Goal: Task Accomplishment & Management: Manage account settings

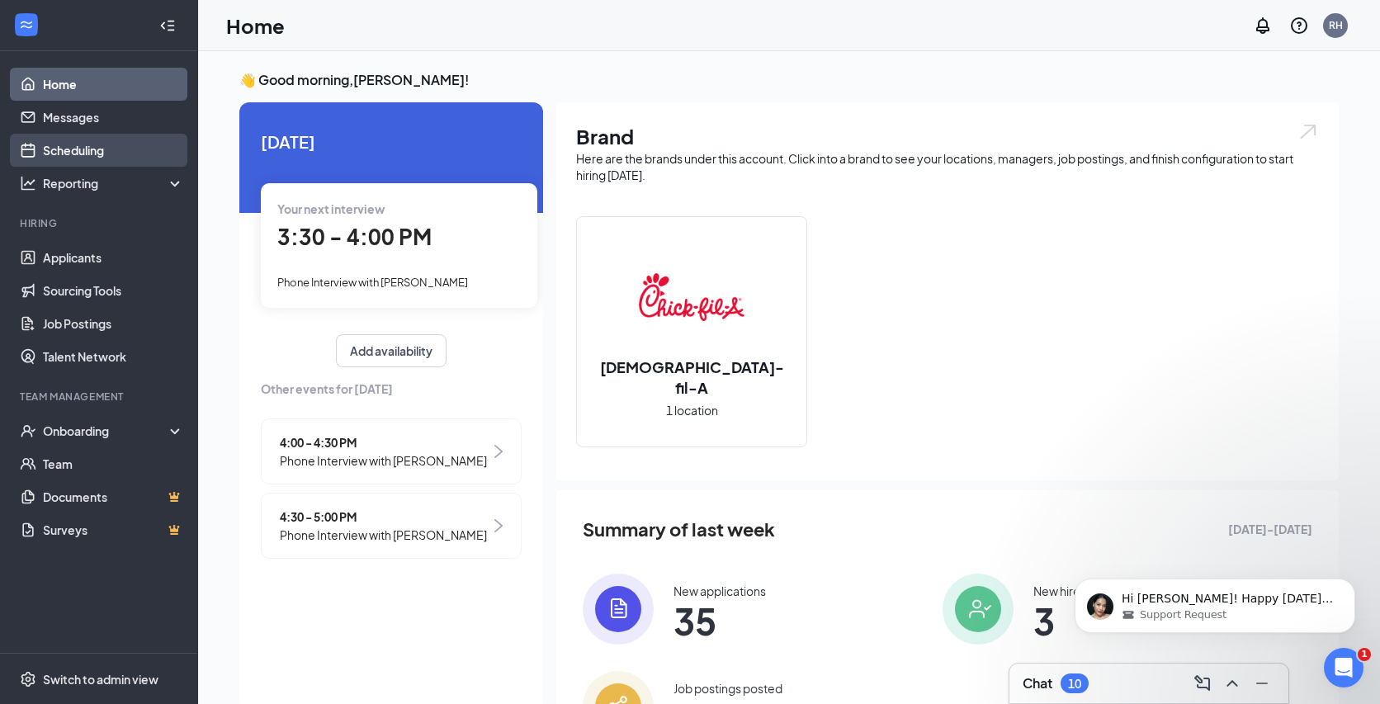
click at [109, 144] on link "Scheduling" at bounding box center [113, 150] width 141 height 33
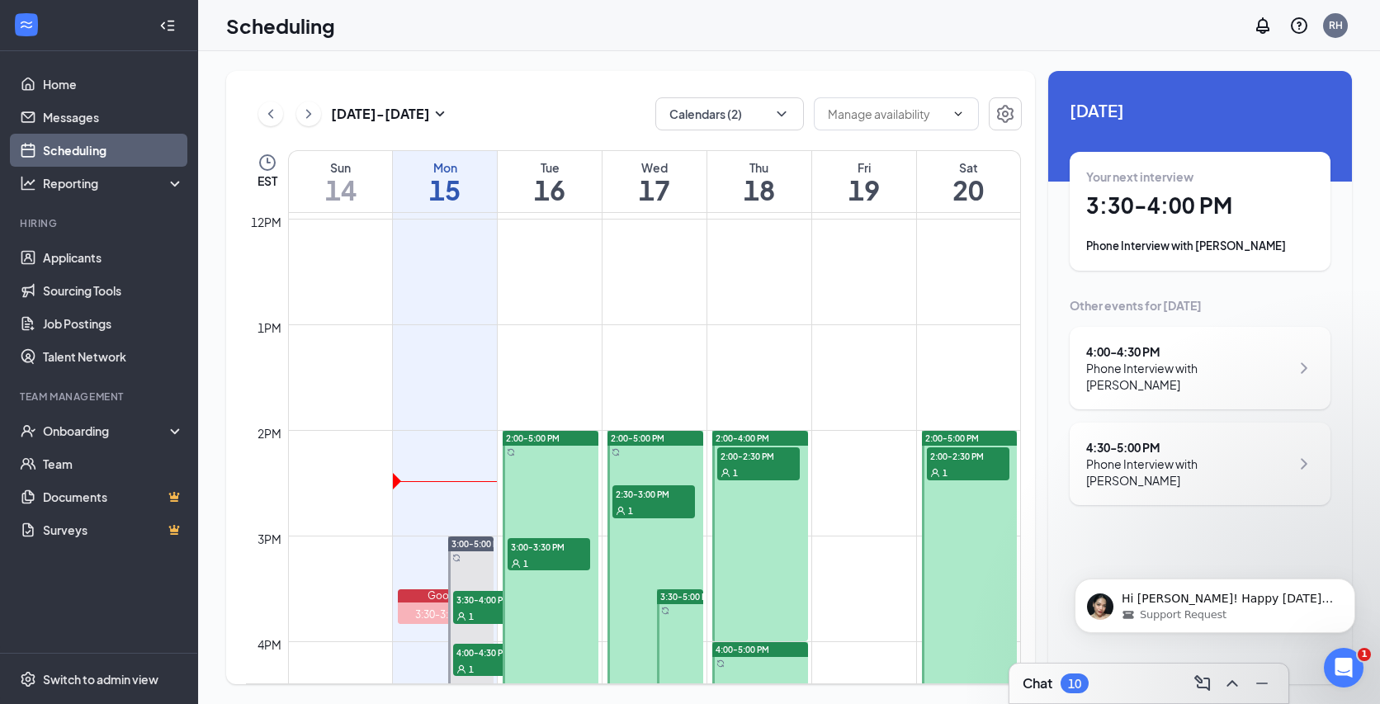
scroll to position [1384, 0]
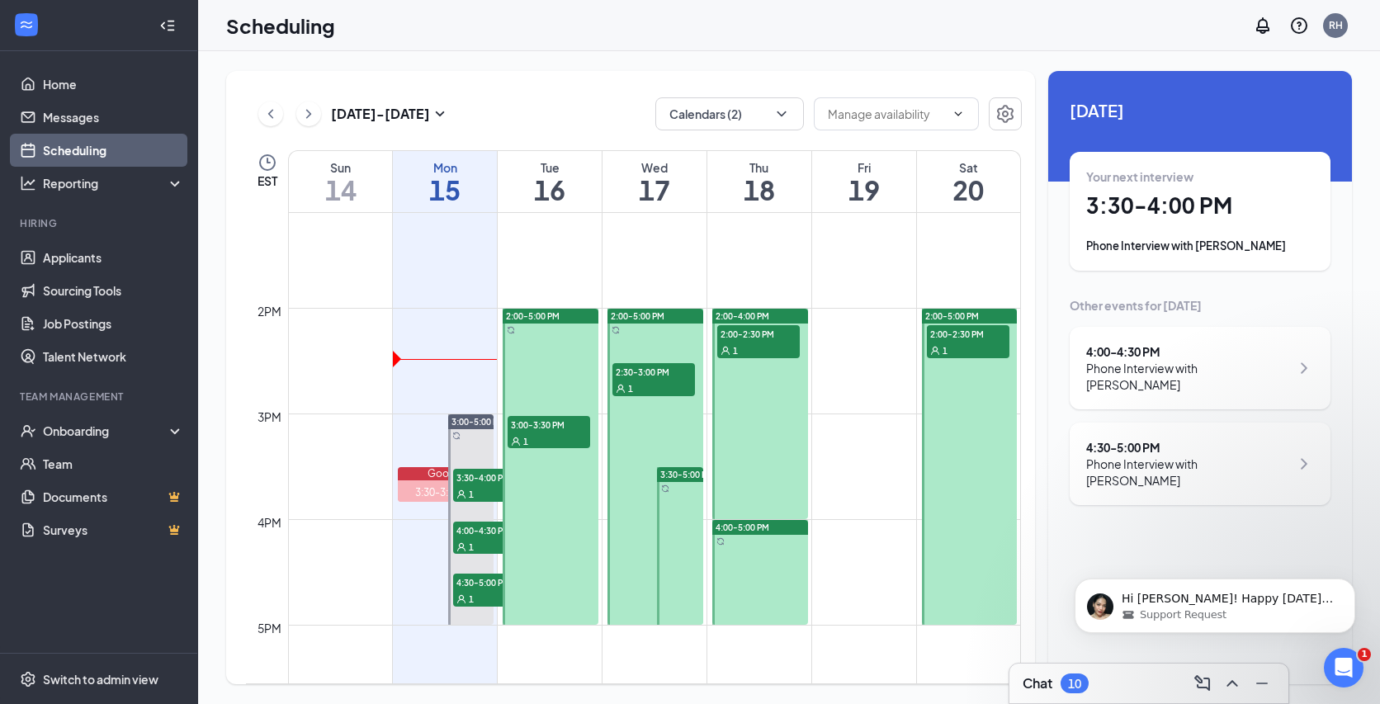
click at [541, 424] on span "3:00-3:30 PM" at bounding box center [549, 424] width 83 height 17
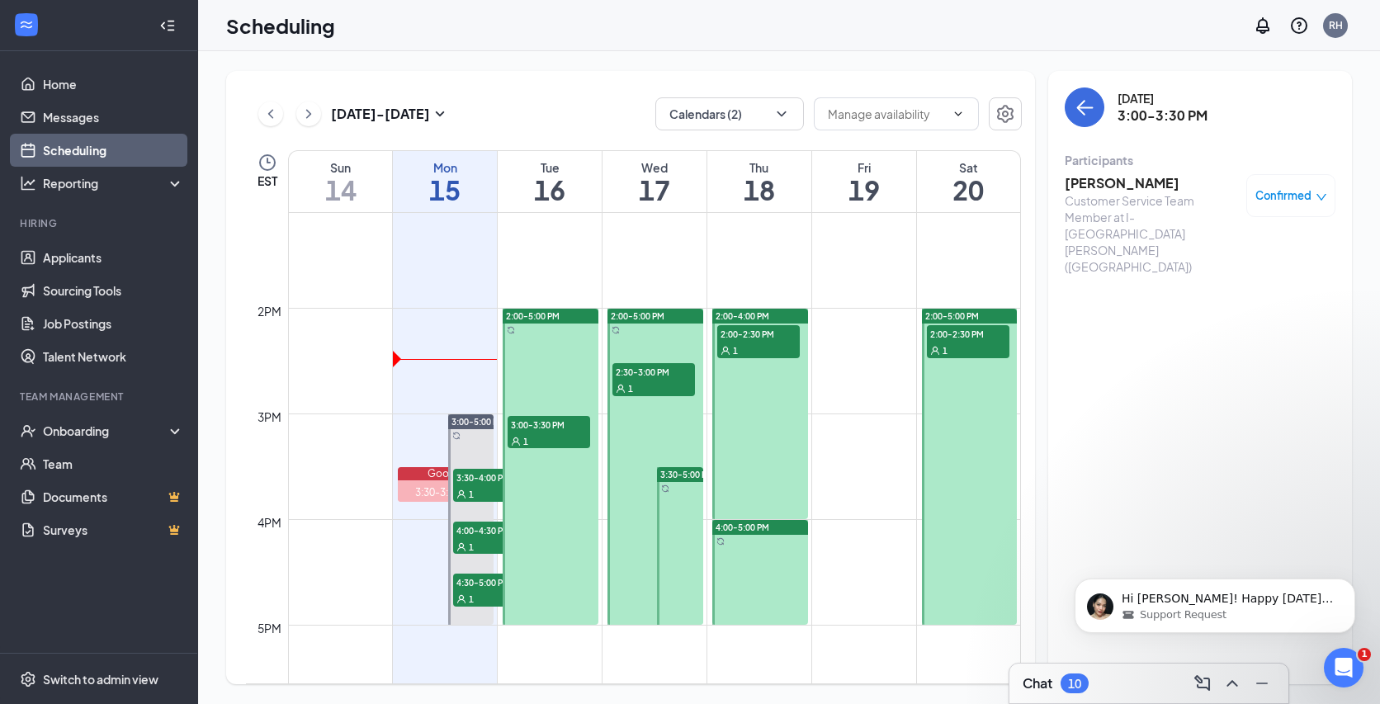
click at [650, 395] on div "1" at bounding box center [653, 388] width 83 height 17
click at [777, 337] on span "2:00-2:30 PM" at bounding box center [758, 333] width 83 height 17
click at [1116, 674] on div "Chat 10" at bounding box center [1149, 683] width 253 height 26
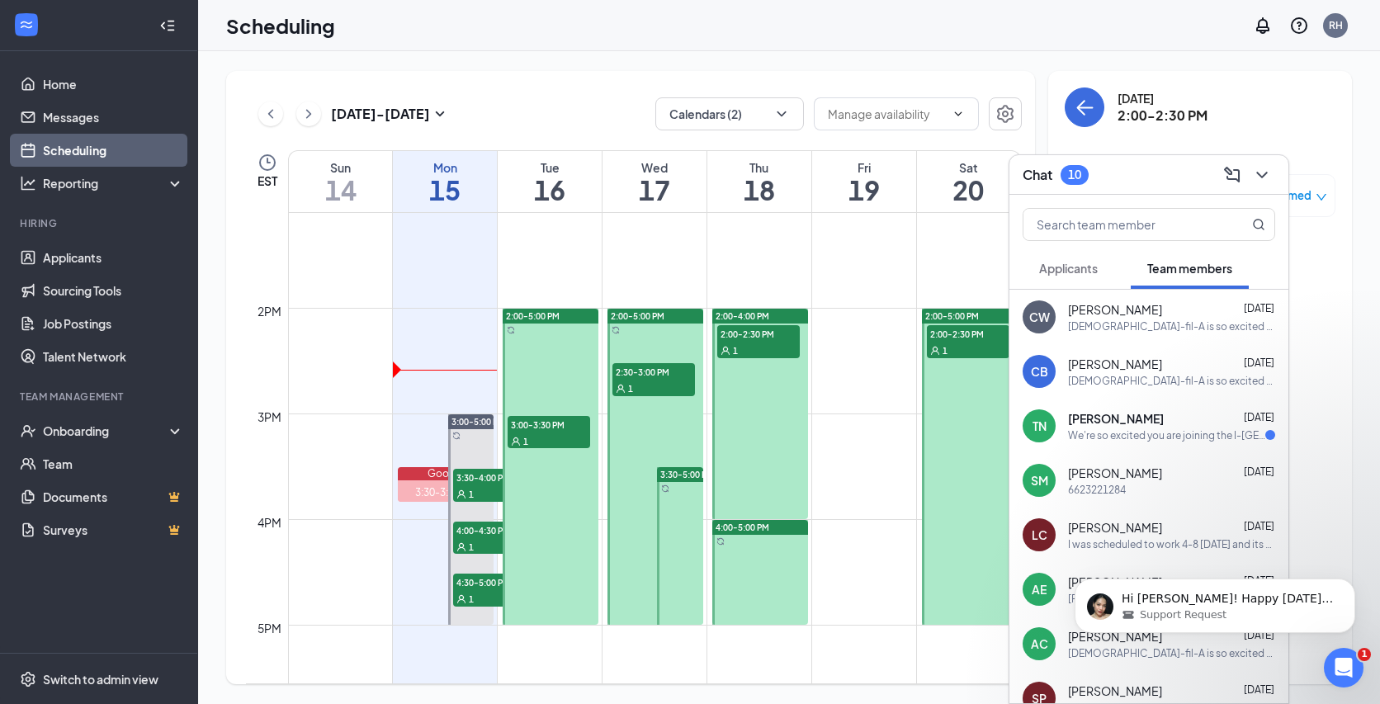
click at [1066, 263] on span "Applicants" at bounding box center [1068, 268] width 59 height 15
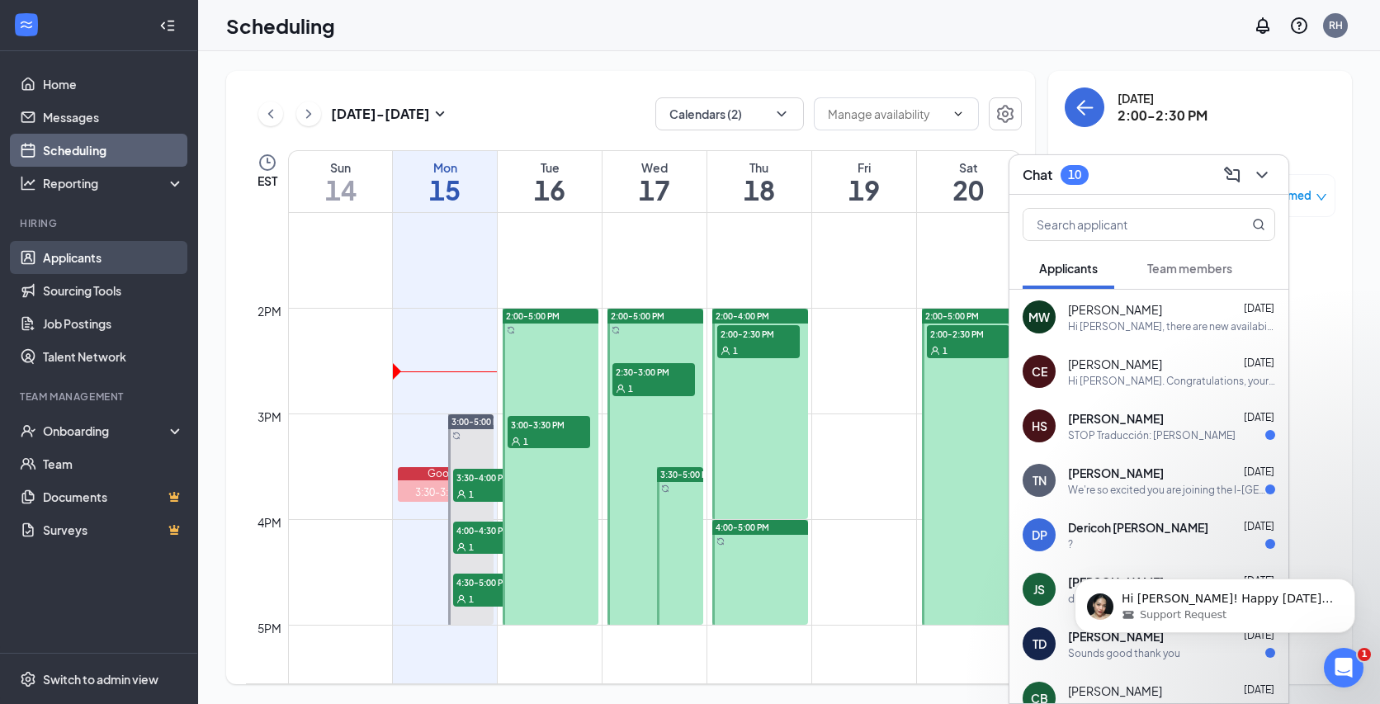
click at [134, 245] on link "Applicants" at bounding box center [113, 257] width 141 height 33
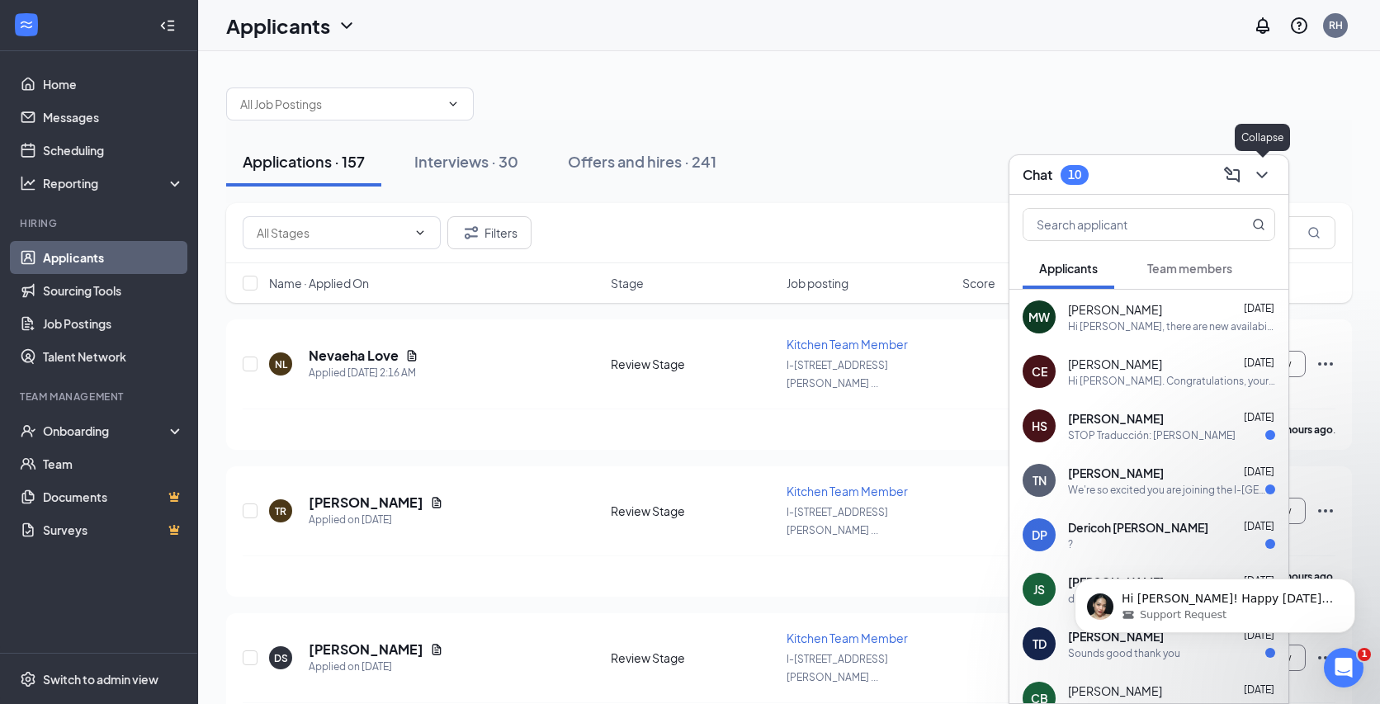
click at [1268, 165] on icon "ChevronDown" at bounding box center [1262, 175] width 20 height 20
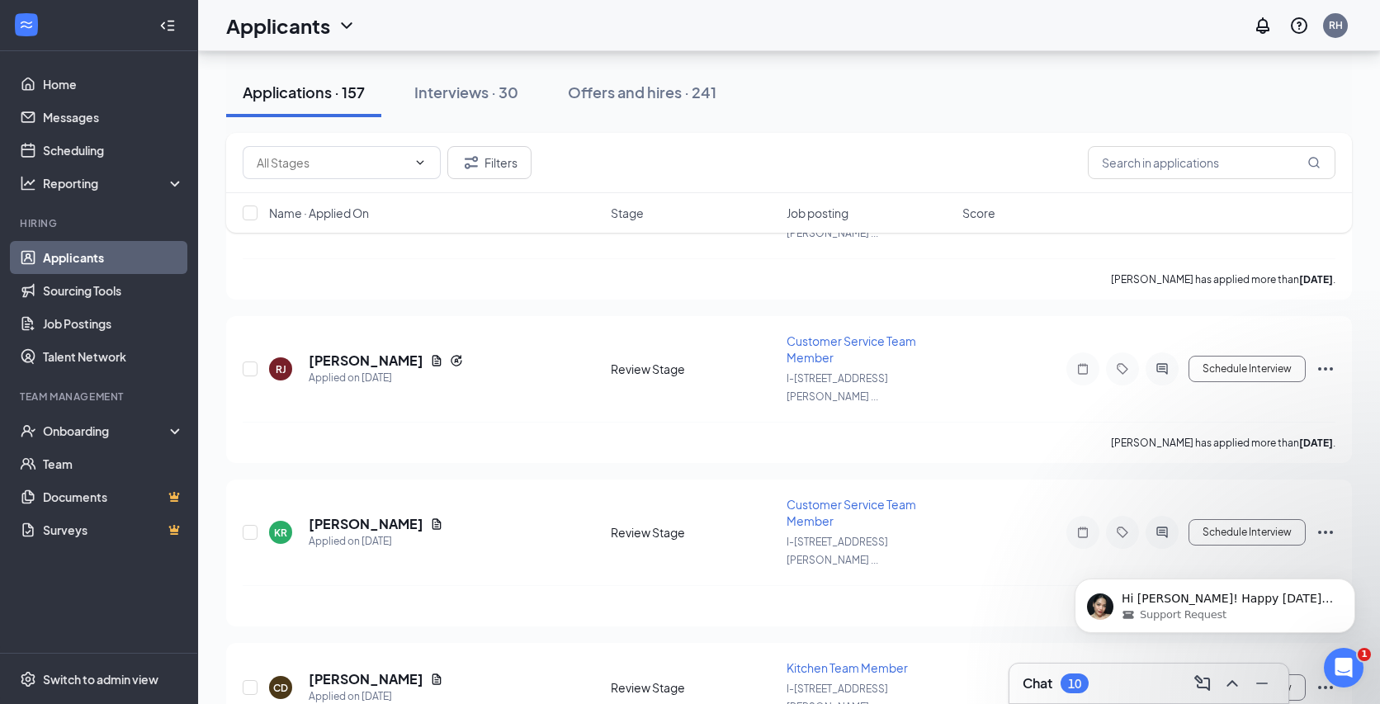
scroll to position [756, 0]
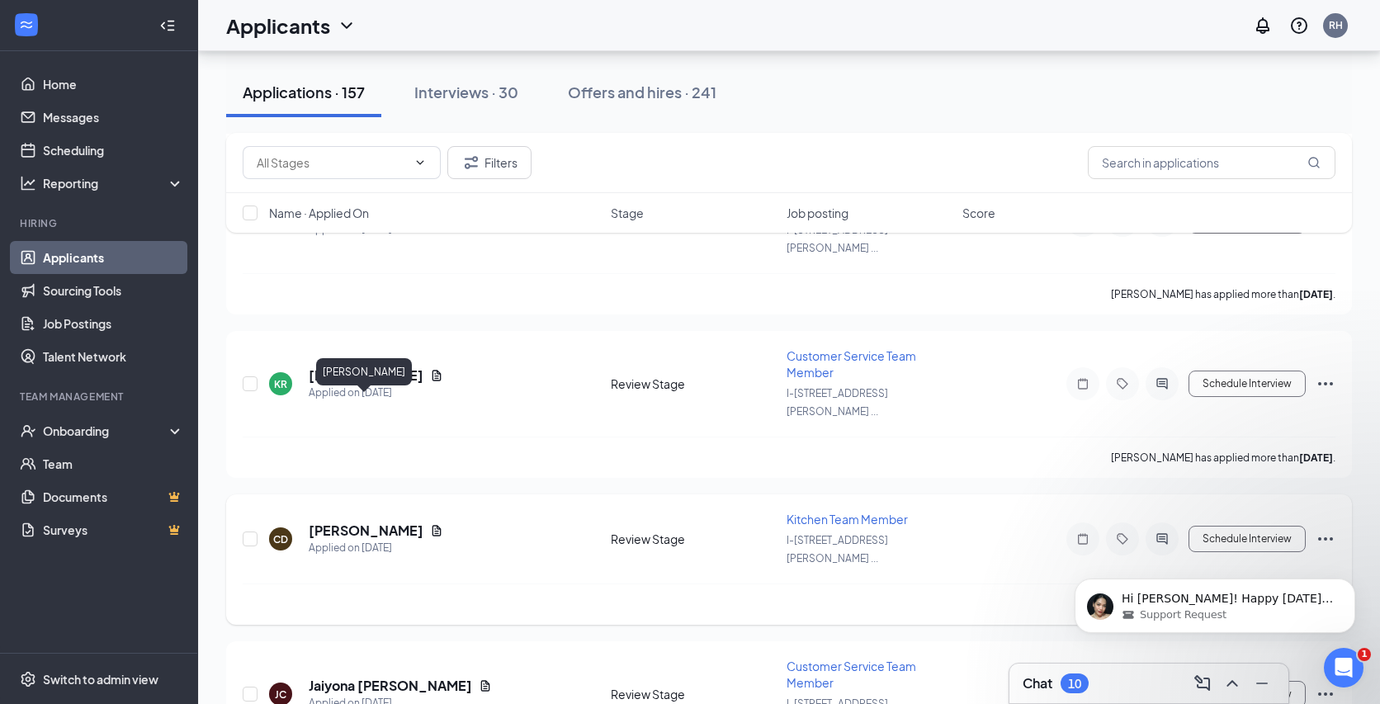
click at [392, 522] on h5 "[PERSON_NAME]" at bounding box center [366, 531] width 115 height 18
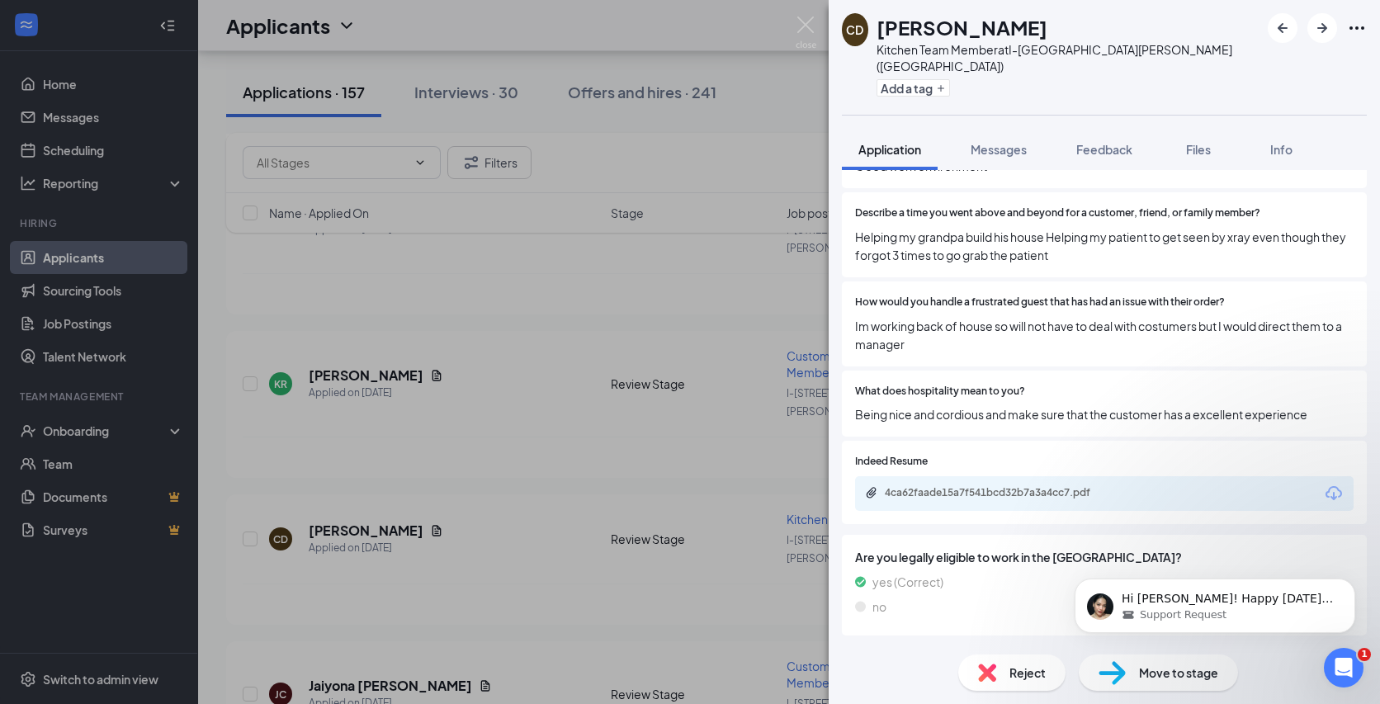
scroll to position [2100, 0]
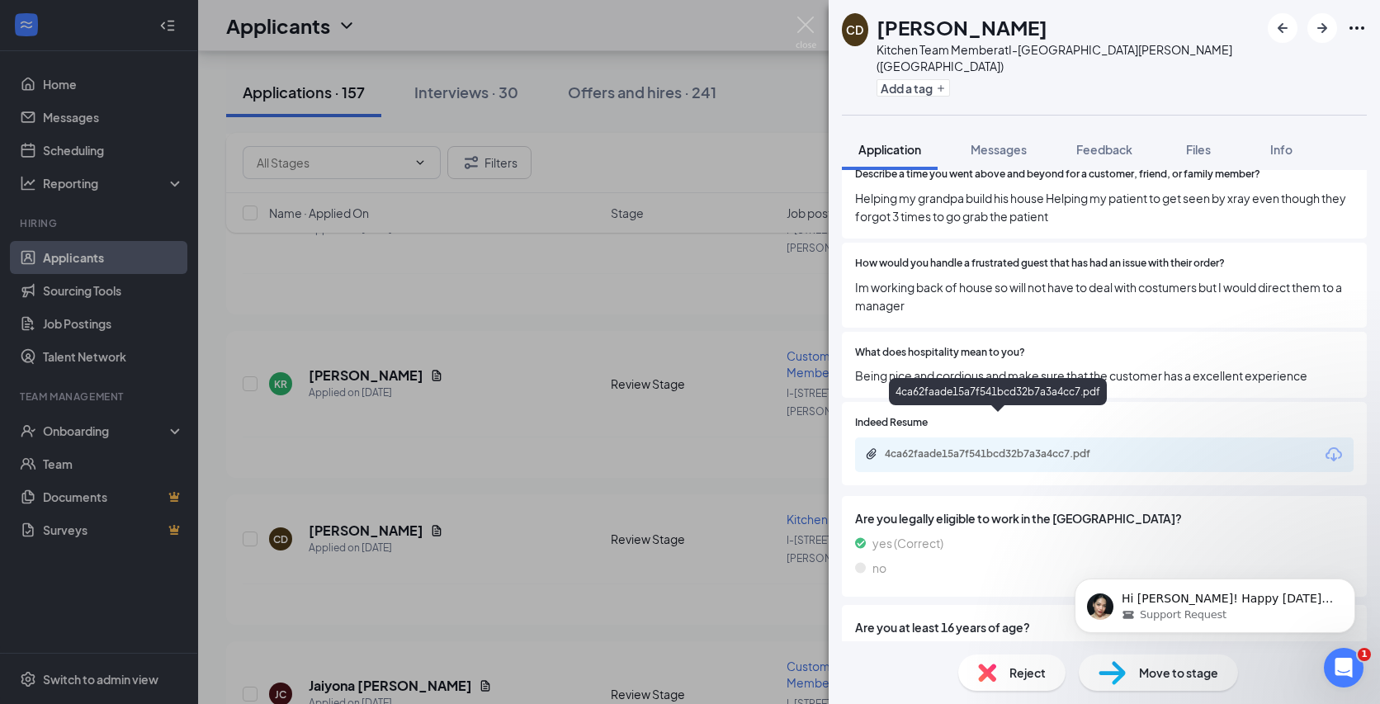
click at [965, 447] on div "4ca62faade15a7f541bcd32b7a3a4cc7.pdf" at bounding box center [1000, 453] width 231 height 13
click at [1130, 663] on div "Move to stage" at bounding box center [1158, 673] width 159 height 36
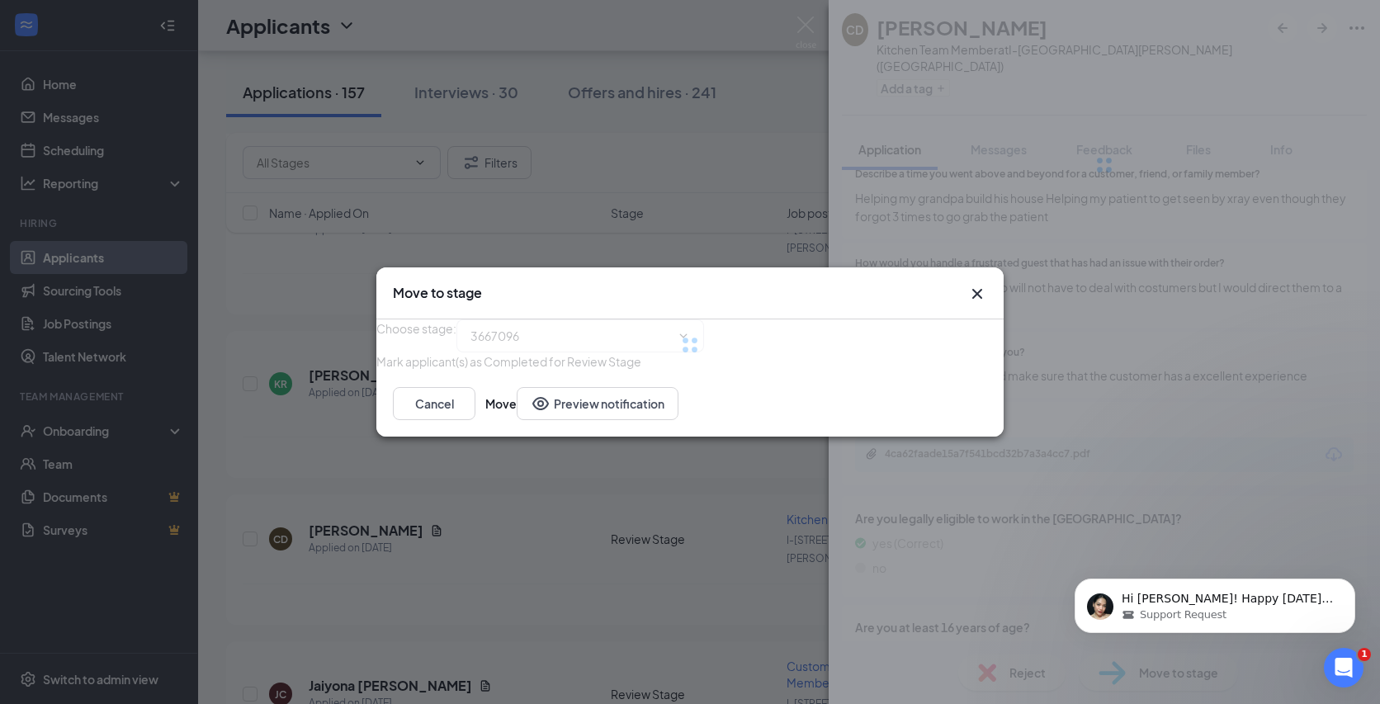
type input "Phone Interview (next stage)"
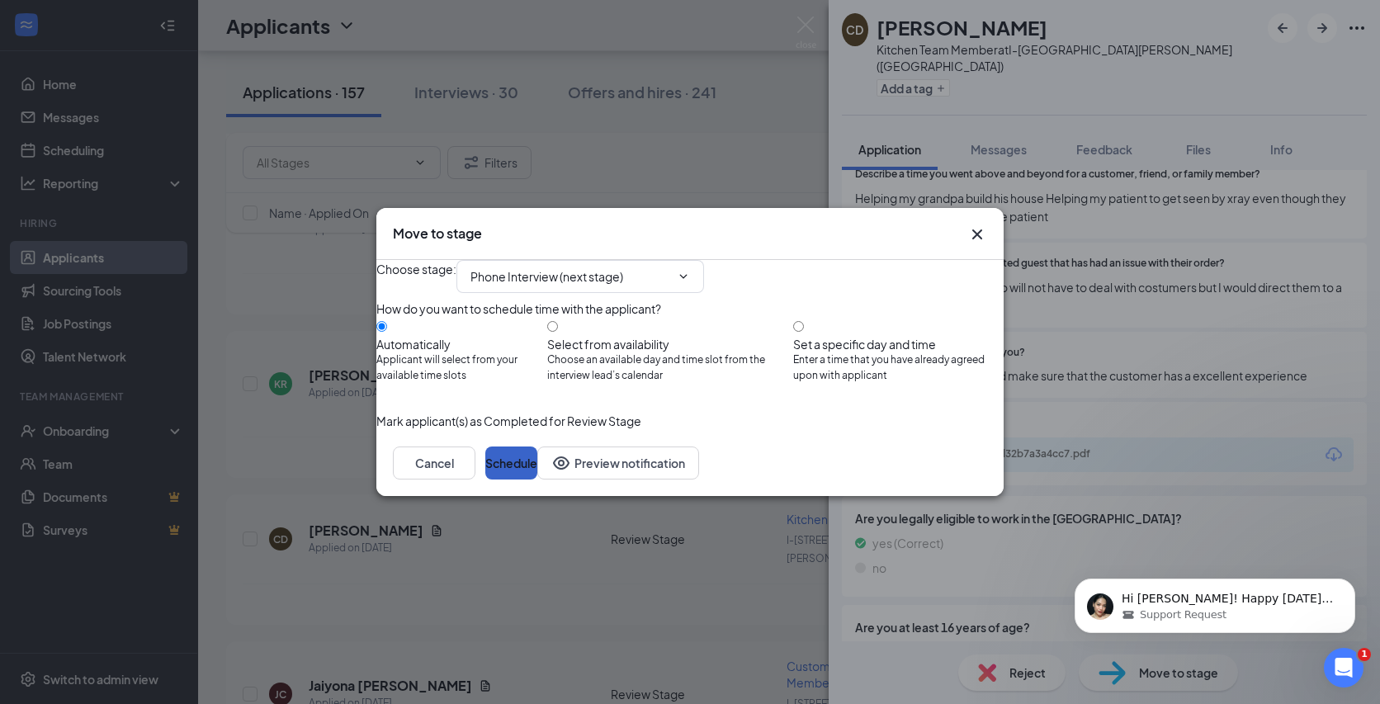
click at [537, 480] on button "Schedule" at bounding box center [511, 463] width 52 height 33
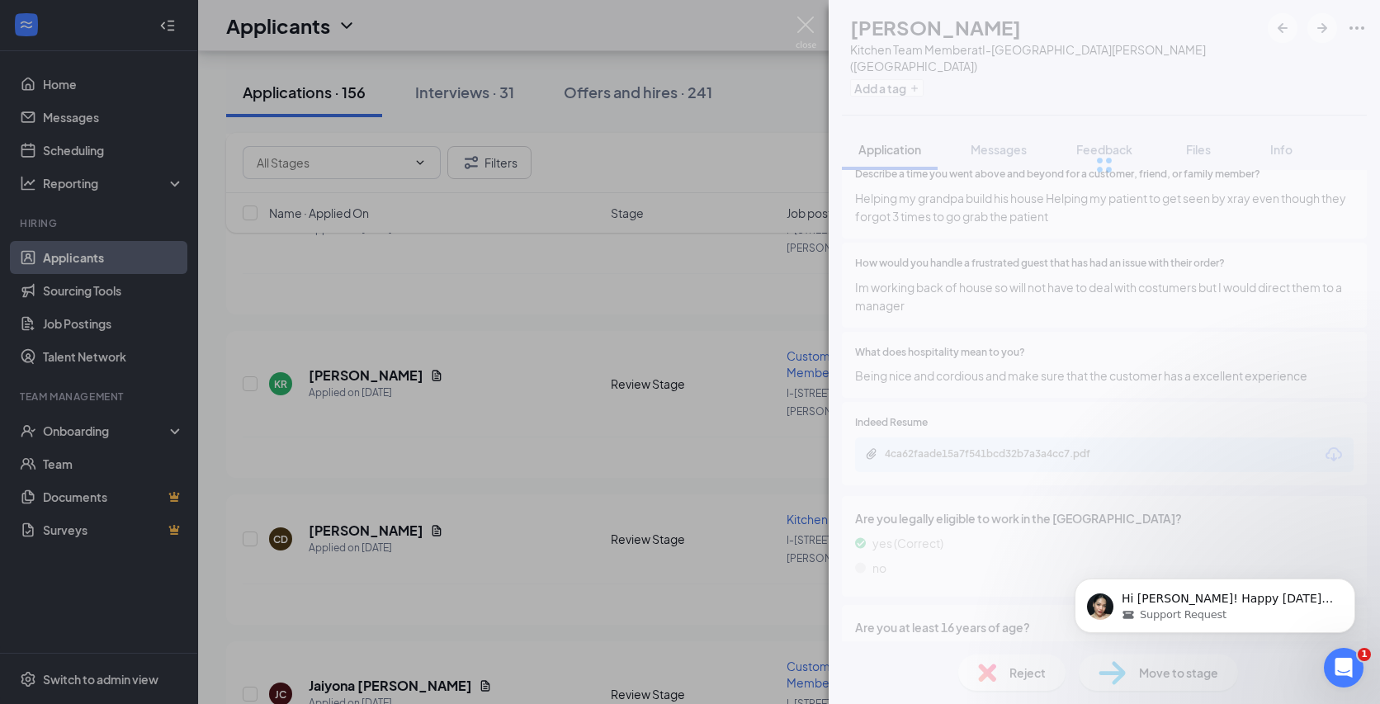
click at [593, 631] on div "CD [PERSON_NAME] Kitchen Team Member at I-[GEOGRAPHIC_DATA][PERSON_NAME] ([GEOG…" at bounding box center [690, 352] width 1380 height 704
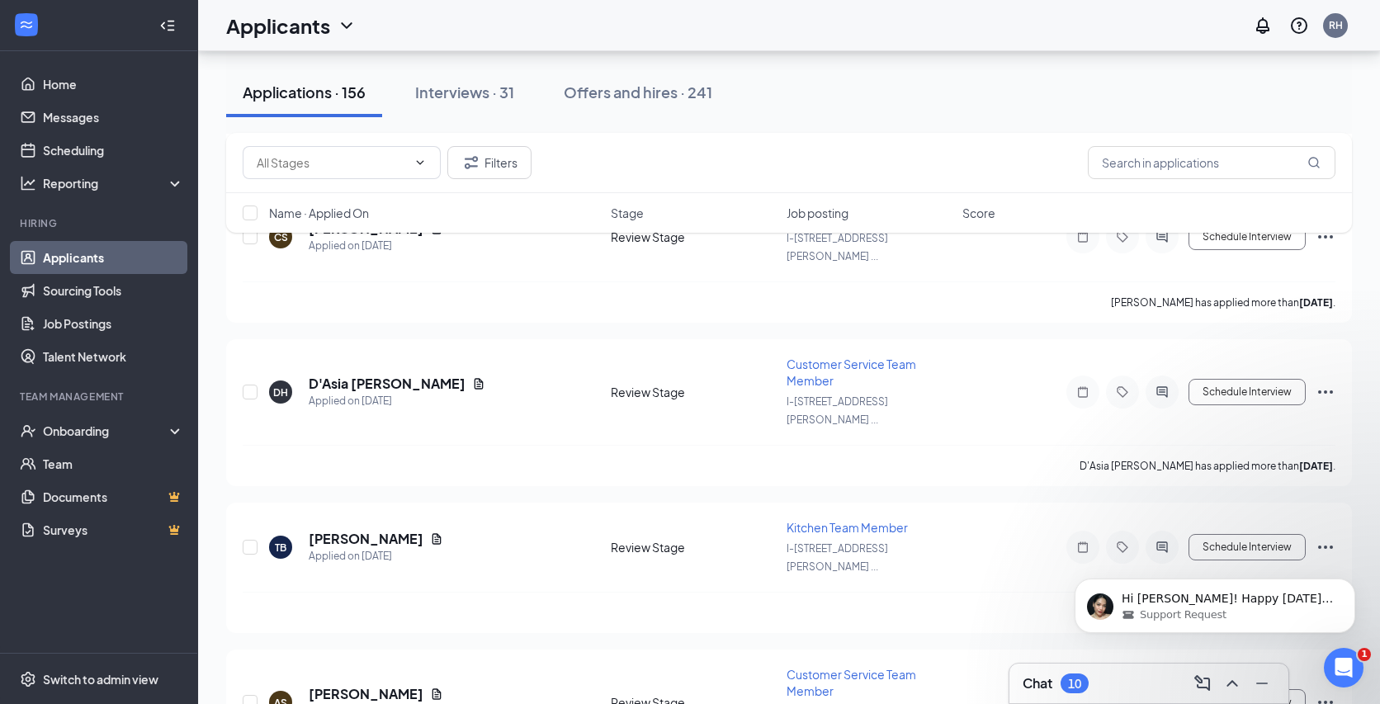
scroll to position [1875, 0]
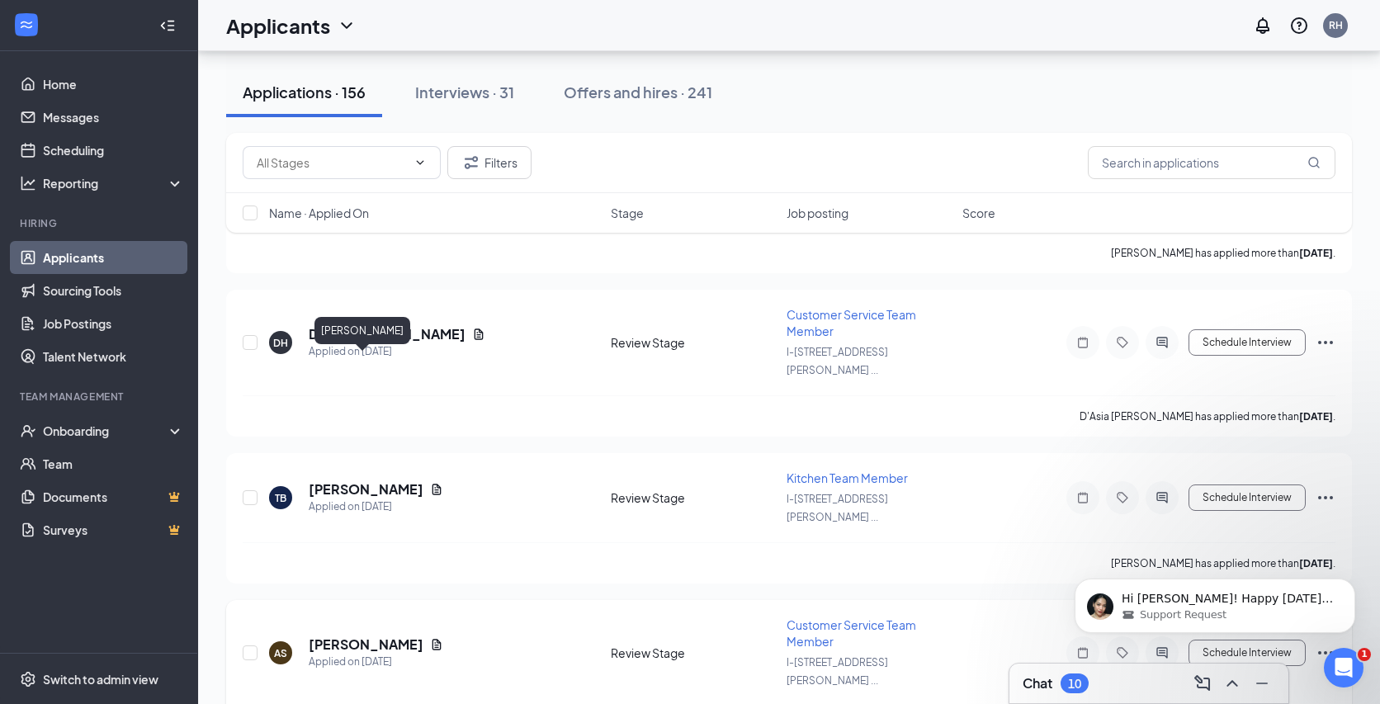
click at [365, 636] on h5 "[PERSON_NAME]" at bounding box center [366, 645] width 115 height 18
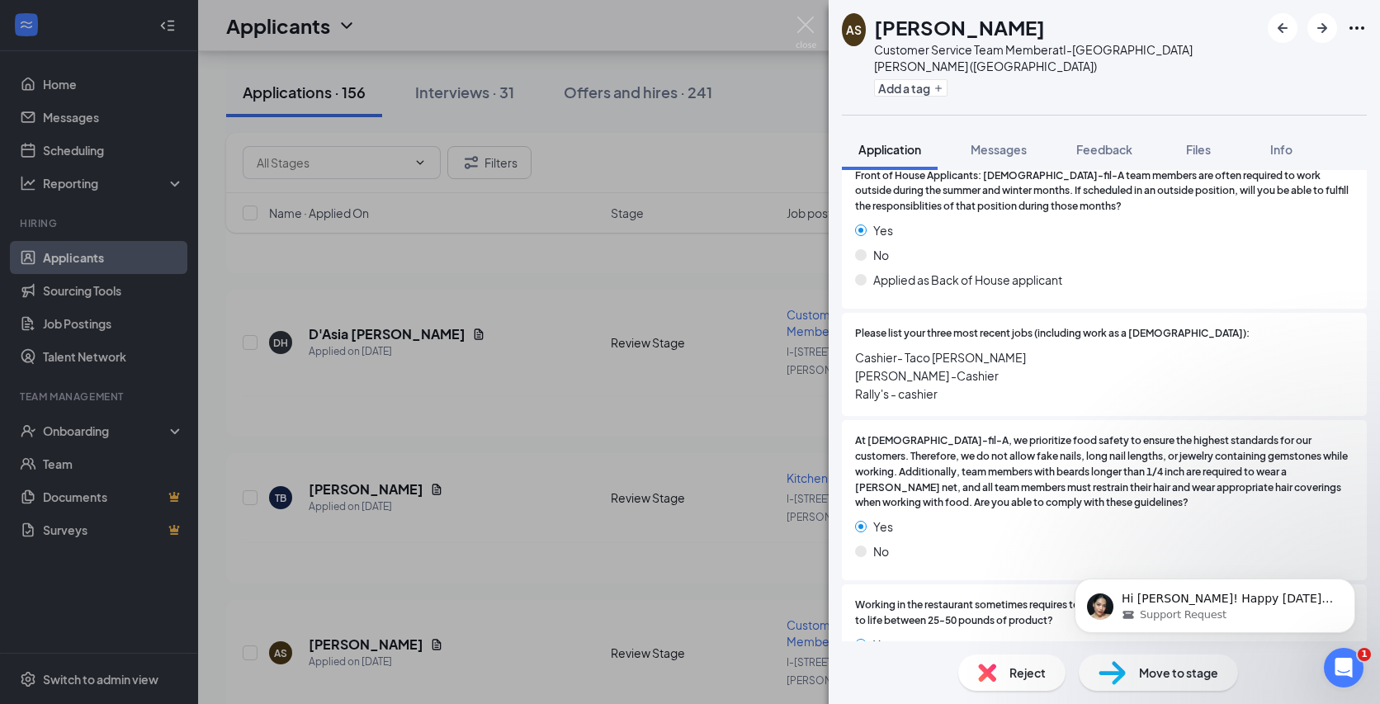
scroll to position [617, 0]
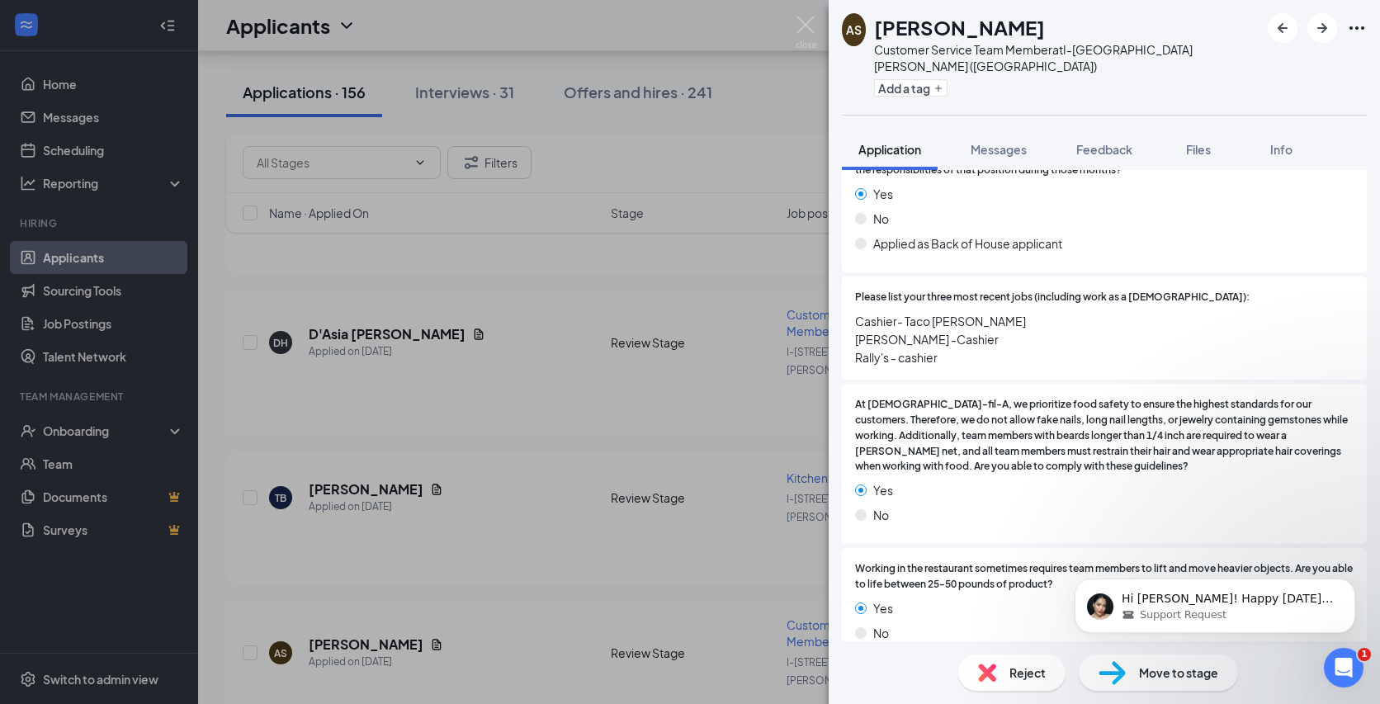
click at [515, 496] on div "AS [PERSON_NAME] Customer Service Team Member at I-[GEOGRAPHIC_DATA][PERSON_NAM…" at bounding box center [690, 352] width 1380 height 704
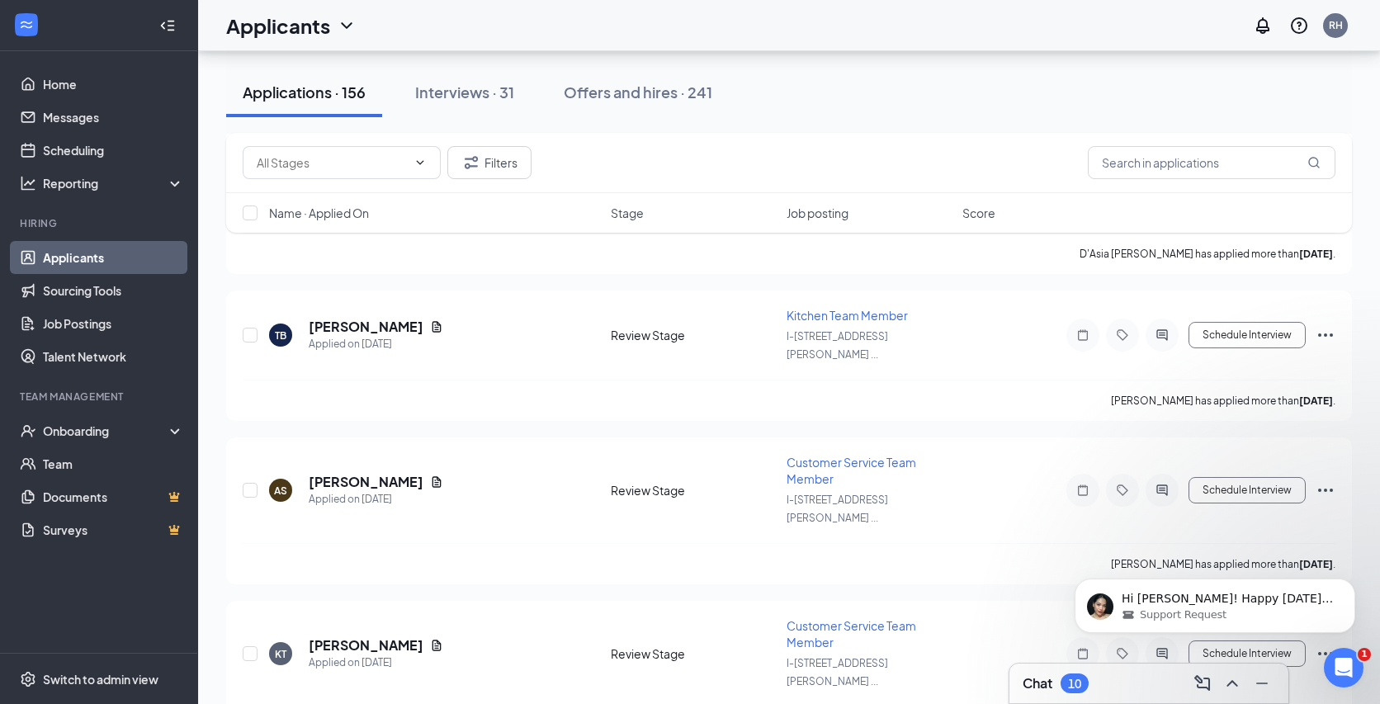
scroll to position [2039, 0]
